Goal: Task Accomplishment & Management: Manage account settings

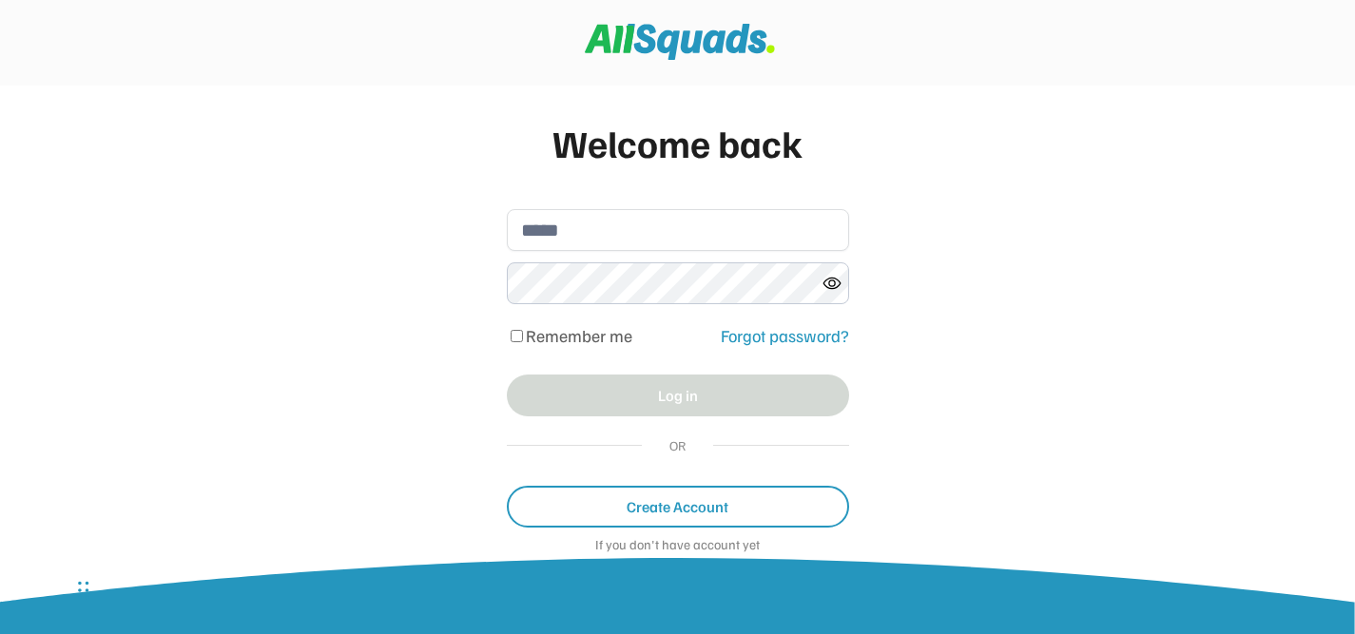
type input "**********"
click at [676, 393] on button "Log in" at bounding box center [678, 396] width 342 height 42
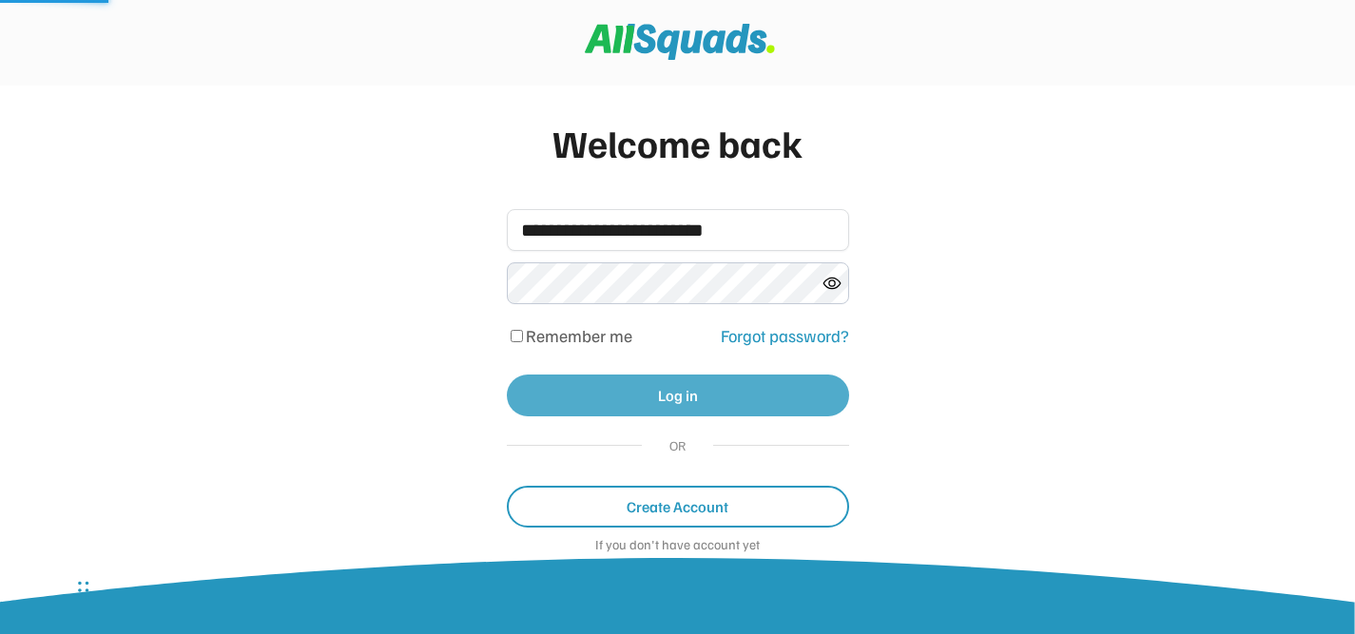
click at [676, 393] on button "Log in" at bounding box center [678, 396] width 342 height 42
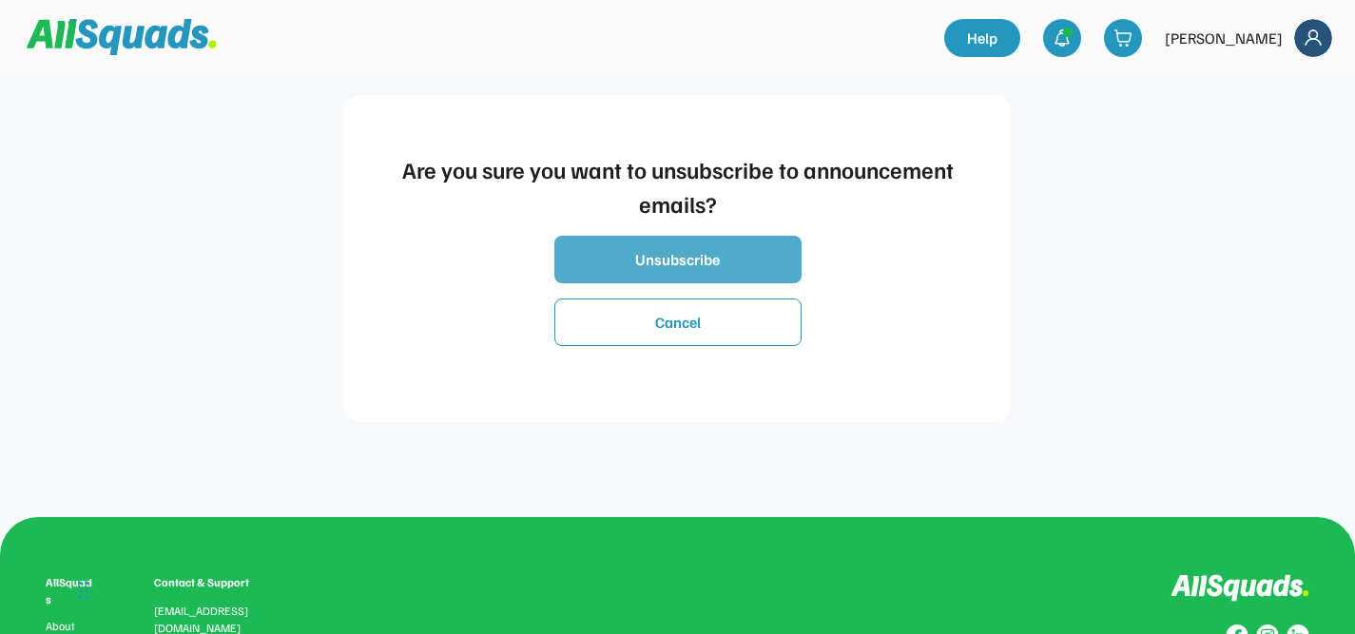
click at [689, 249] on button "Unsubscribe" at bounding box center [677, 260] width 247 height 48
